Goal: Information Seeking & Learning: Check status

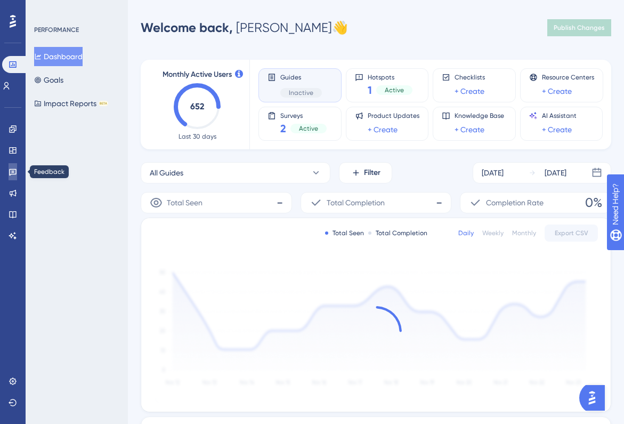
click at [14, 176] on link at bounding box center [13, 171] width 9 height 17
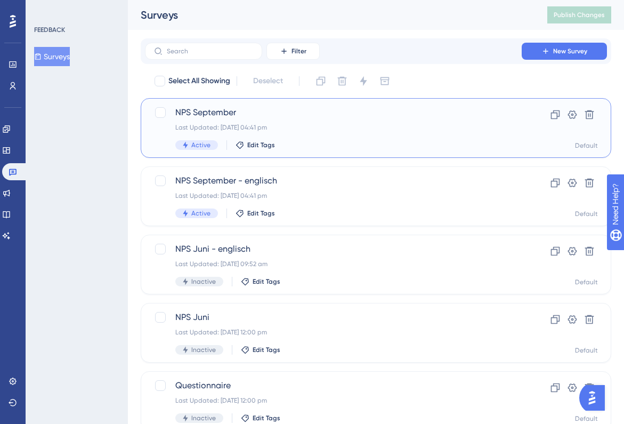
click at [212, 110] on span "NPS September" at bounding box center [333, 112] width 316 height 13
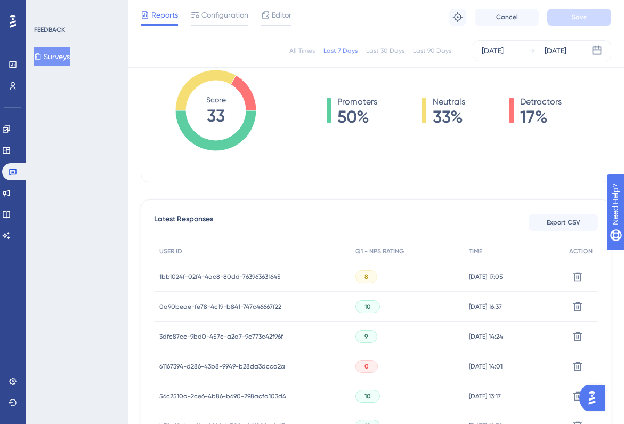
scroll to position [168, 0]
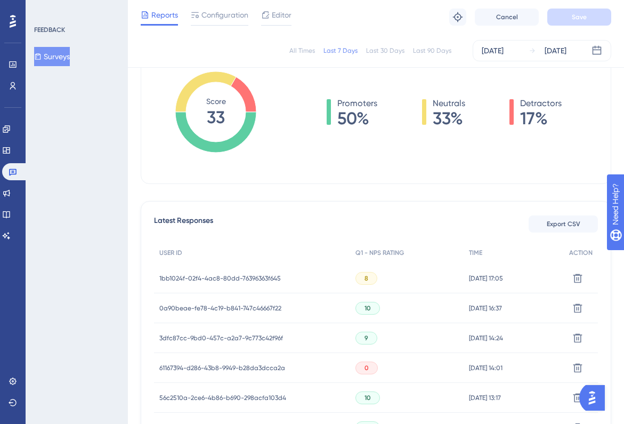
click at [207, 282] on div "1bb1024f-02f4-4ac8-80dd-76396363f645 1bb1024f-02f4-4ac8-80dd-76396363f645" at bounding box center [219, 278] width 121 height 30
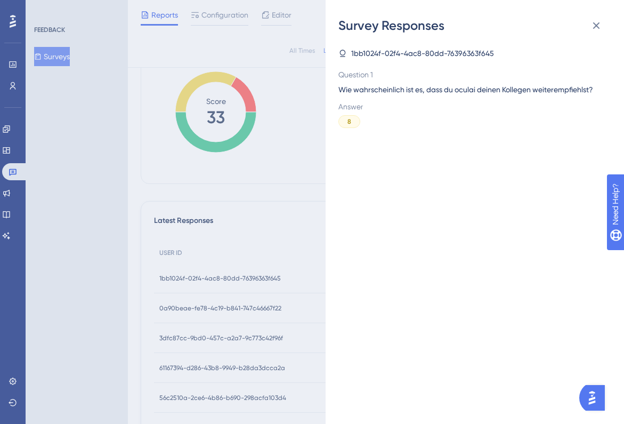
click at [207, 282] on div "Survey Responses 1bb1024f-02f4-4ac8-80dd-76396363f645 Question 1 Wie wahrschein…" at bounding box center [312, 212] width 624 height 424
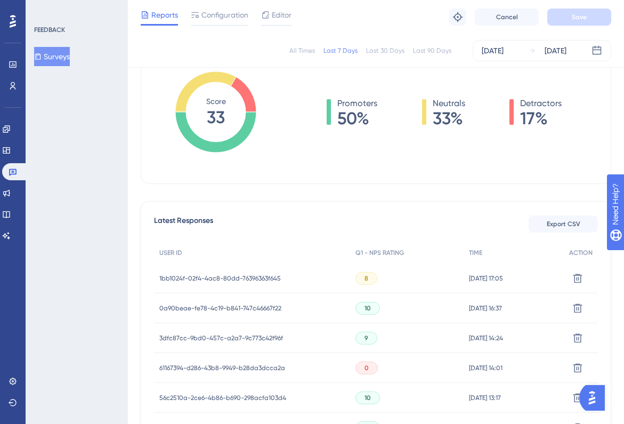
click at [220, 272] on div "1bb1024f-02f4-4ac8-80dd-76396363f645 1bb1024f-02f4-4ac8-80dd-76396363f645" at bounding box center [219, 278] width 121 height 30
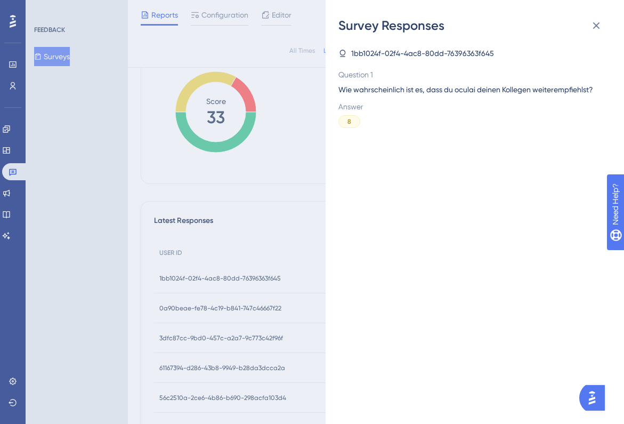
click at [220, 272] on div "Survey Responses 1bb1024f-02f4-4ac8-80dd-76396363f645 Question 1 Wie wahrschein…" at bounding box center [312, 212] width 624 height 424
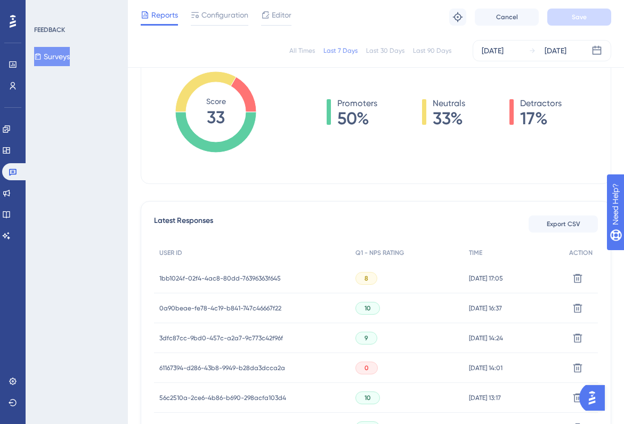
click at [225, 276] on span "1bb1024f-02f4-4ac8-80dd-76396363f645" at bounding box center [219, 278] width 121 height 9
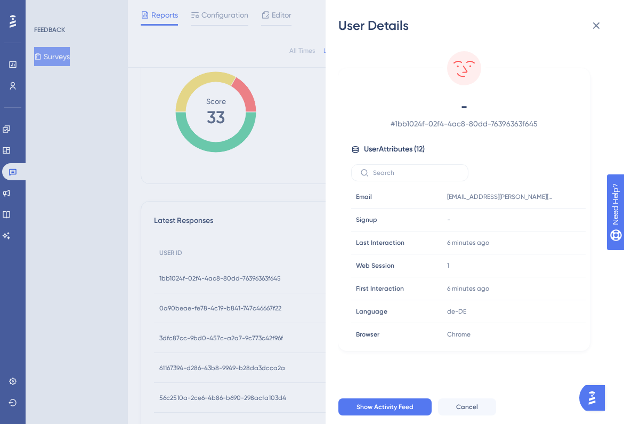
click at [225, 276] on div "User Details - # 1bb1024f-02f4-4ac8-80dd-76396363f645 User Attributes ( 12 ) Em…" at bounding box center [312, 212] width 624 height 424
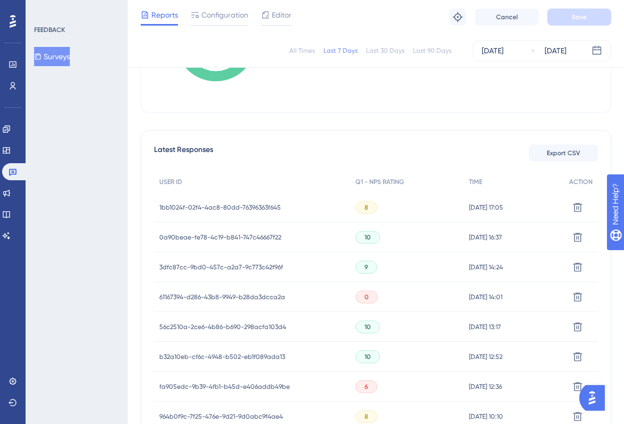
scroll to position [261, 0]
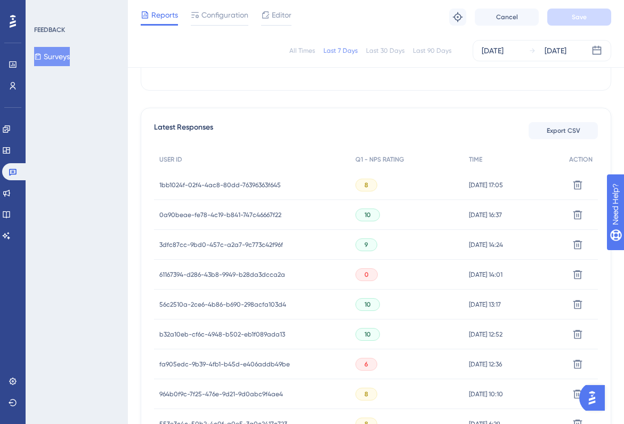
click at [212, 274] on span "61167394-d286-43b8-9949-b28da3dcca2a" at bounding box center [222, 274] width 126 height 9
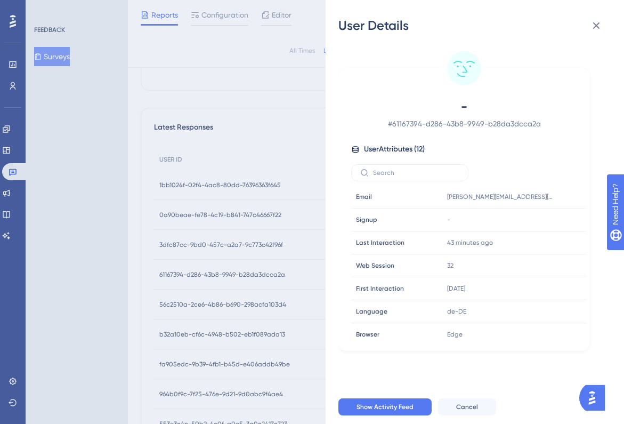
click at [212, 274] on div "User Details - # 61167394-d286-43b8-9949-b28da3dcca2a User Attributes ( 12 ) Em…" at bounding box center [312, 212] width 624 height 424
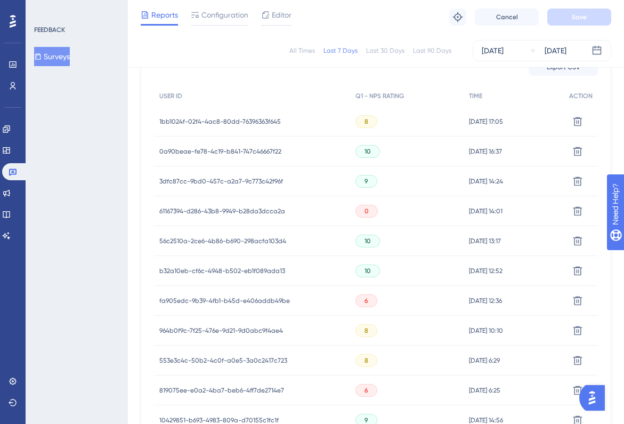
scroll to position [329, 0]
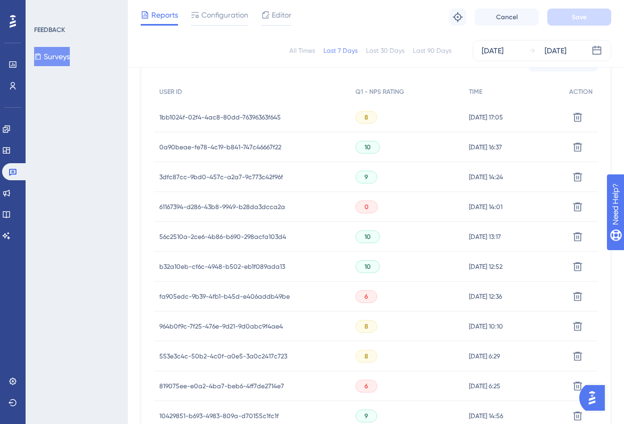
click at [220, 206] on span "61167394-d286-43b8-9949-b28da3dcca2a" at bounding box center [222, 206] width 126 height 9
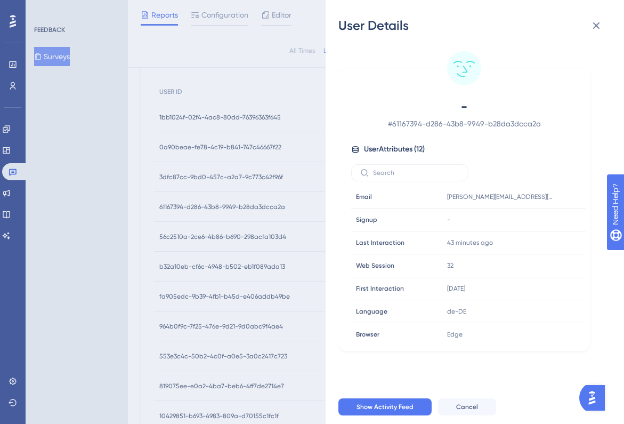
click at [216, 215] on div "User Details - # 61167394-d286-43b8-9949-b28da3dcca2a User Attributes ( 12 ) Em…" at bounding box center [312, 212] width 624 height 424
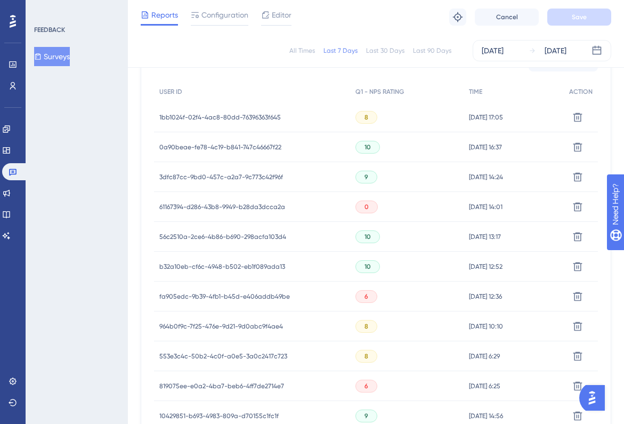
click at [215, 297] on span "fa905edc-9b39-4fb1-b45d-e406addb49be" at bounding box center [224, 296] width 131 height 9
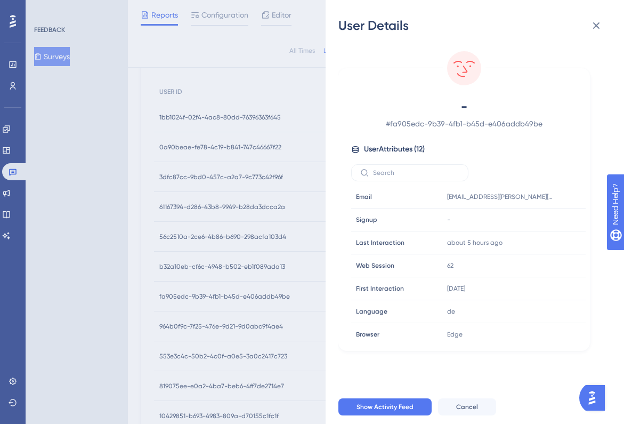
click at [215, 297] on div "User Details - # fa905edc-9b39-4fb1-b45d-e406addb49be User Attributes ( 12 ) Em…" at bounding box center [312, 212] width 624 height 424
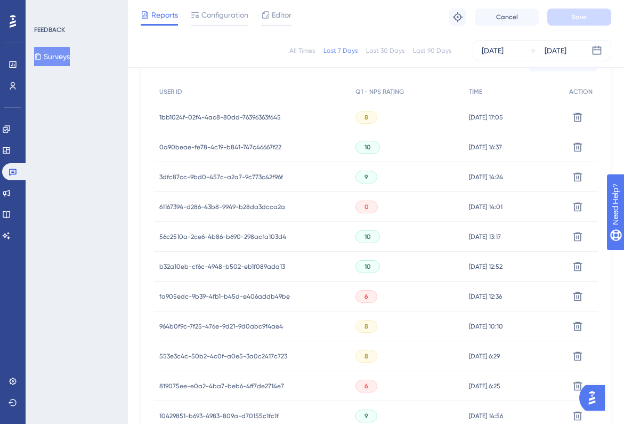
click at [222, 203] on span "61167394-d286-43b8-9949-b28da3dcca2a" at bounding box center [222, 206] width 126 height 9
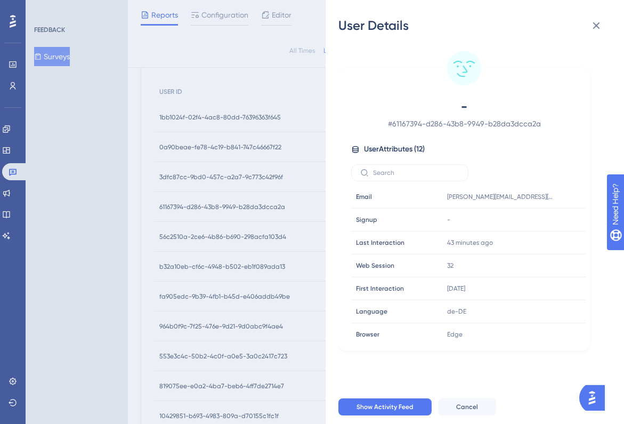
click at [222, 203] on div "User Details - # 61167394-d286-43b8-9949-b28da3dcca2a User Attributes ( 12 ) Em…" at bounding box center [312, 212] width 624 height 424
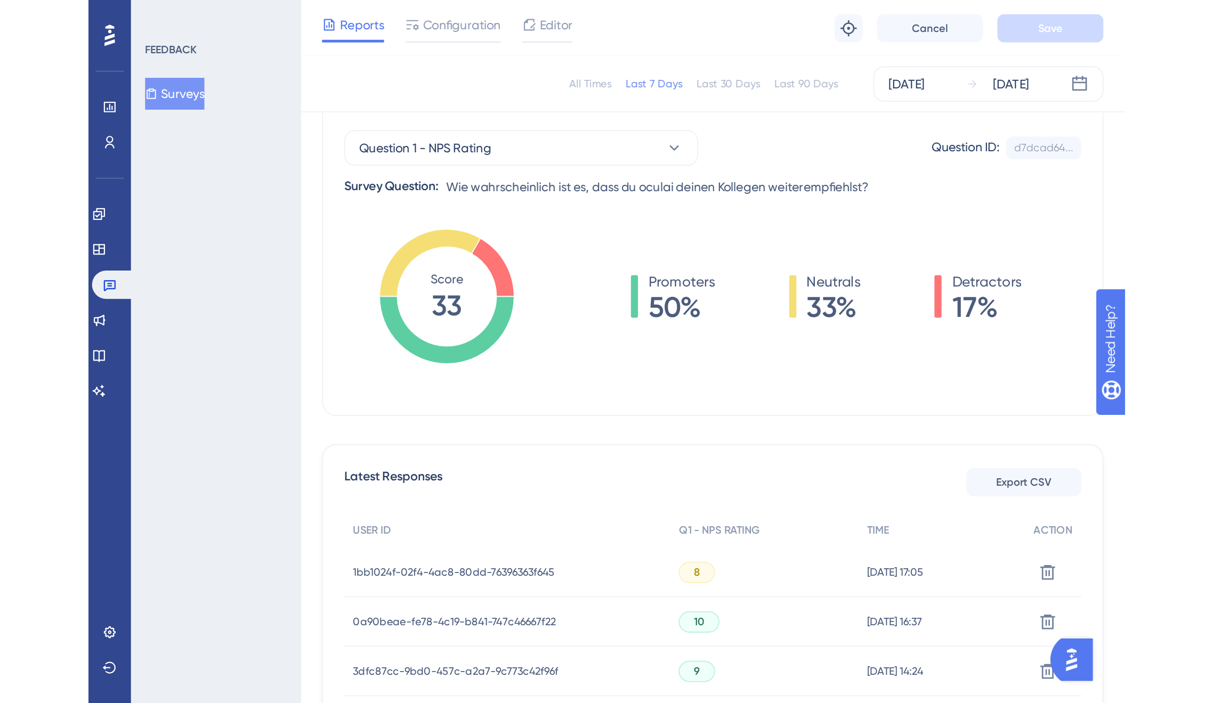
scroll to position [99, 0]
